Goal: Task Accomplishment & Management: Manage account settings

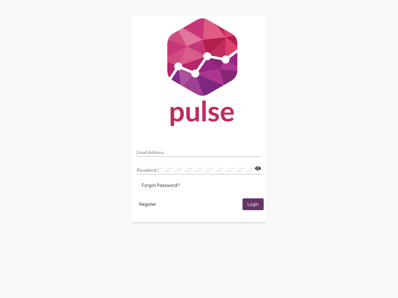
click at [199, 151] on input "Email Address" at bounding box center [199, 152] width 124 height 5
click at [257, 169] on mat-icon "visibility" at bounding box center [257, 168] width 7 height 7
click at [160, 185] on span "Forgot Password?" at bounding box center [161, 186] width 38 height 6
click at [148, 204] on span "Register" at bounding box center [147, 205] width 17 height 6
click at [253, 204] on span "Login" at bounding box center [252, 205] width 11 height 6
